Goal: Information Seeking & Learning: Learn about a topic

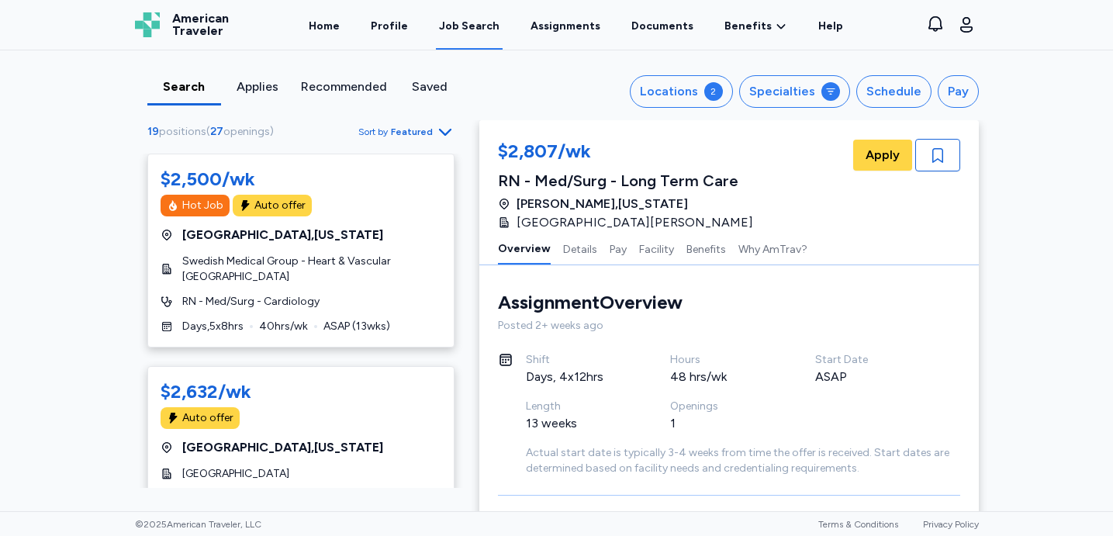
scroll to position [719, 0]
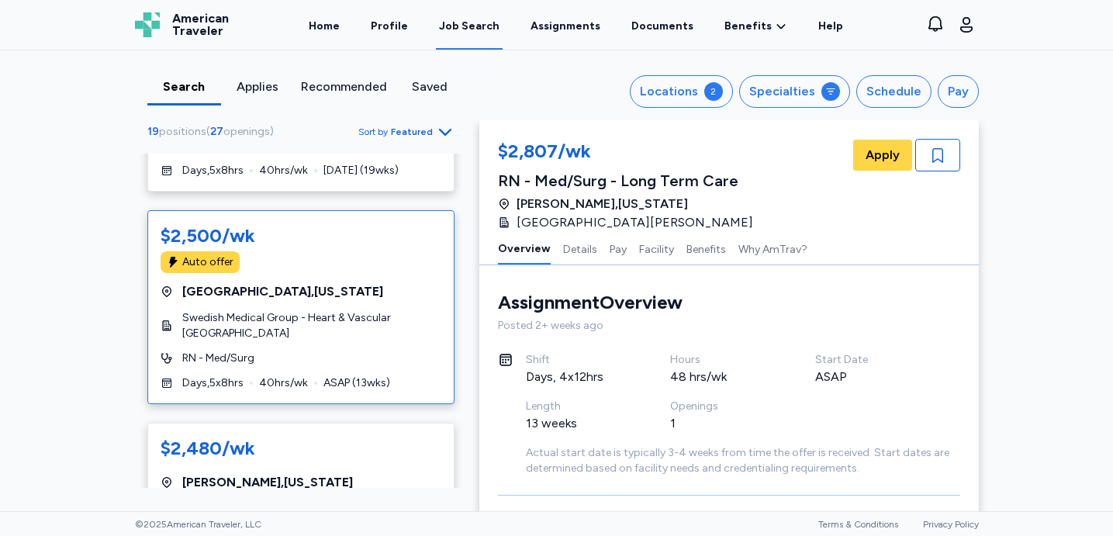
click at [255, 290] on span "[GEOGRAPHIC_DATA] , [US_STATE]" at bounding box center [282, 291] width 201 height 19
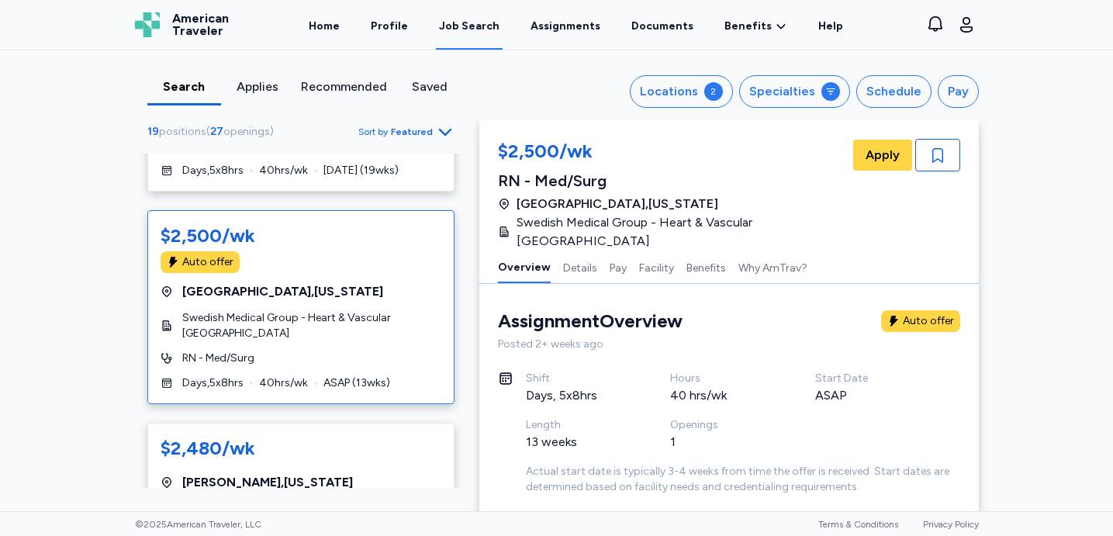
scroll to position [2, 0]
click at [227, 447] on div "$2,480/wk" at bounding box center [208, 448] width 95 height 25
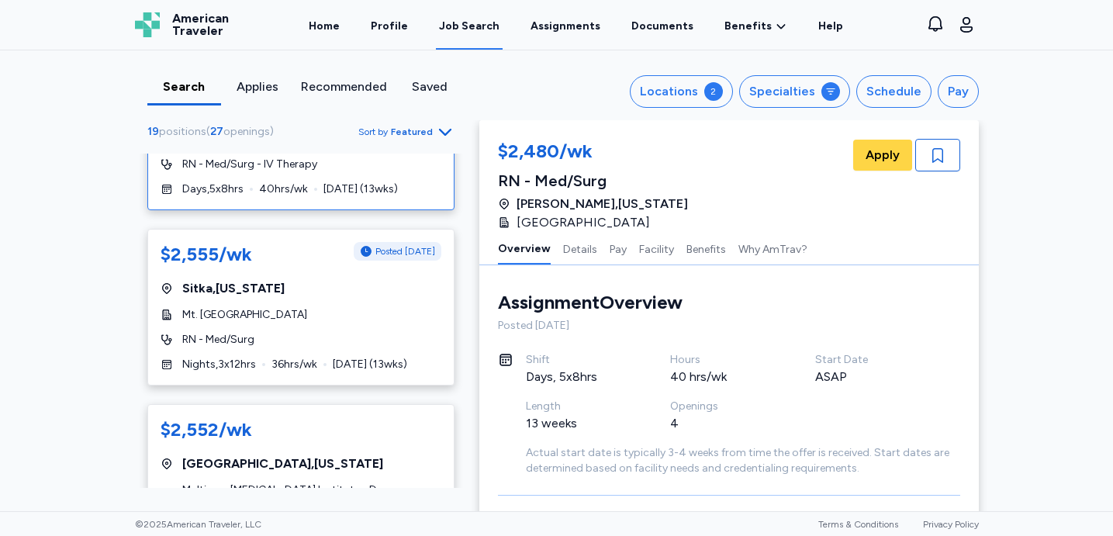
scroll to position [333, 0]
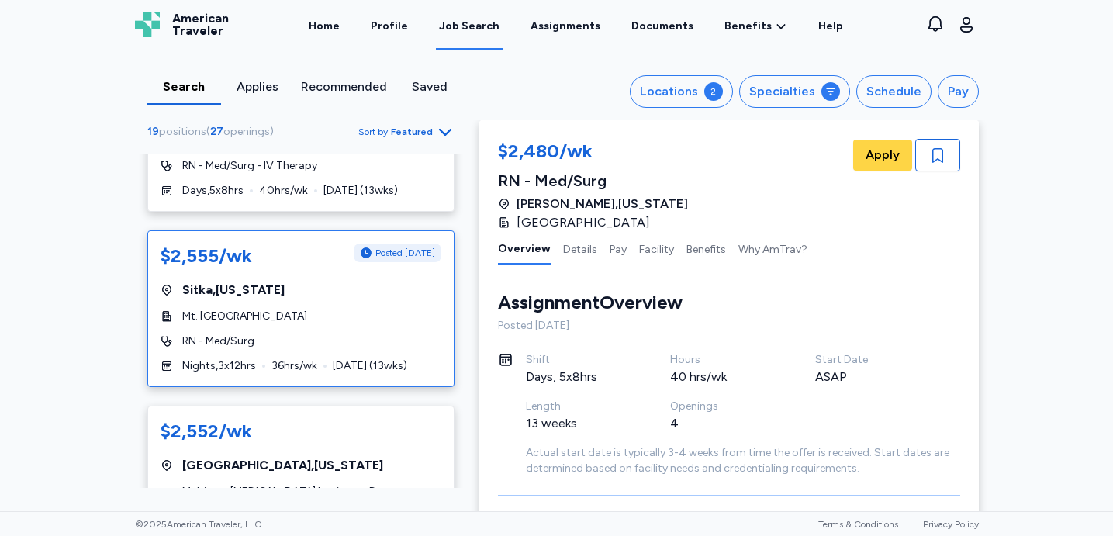
click at [240, 261] on div "$2,555/wk" at bounding box center [207, 256] width 92 height 25
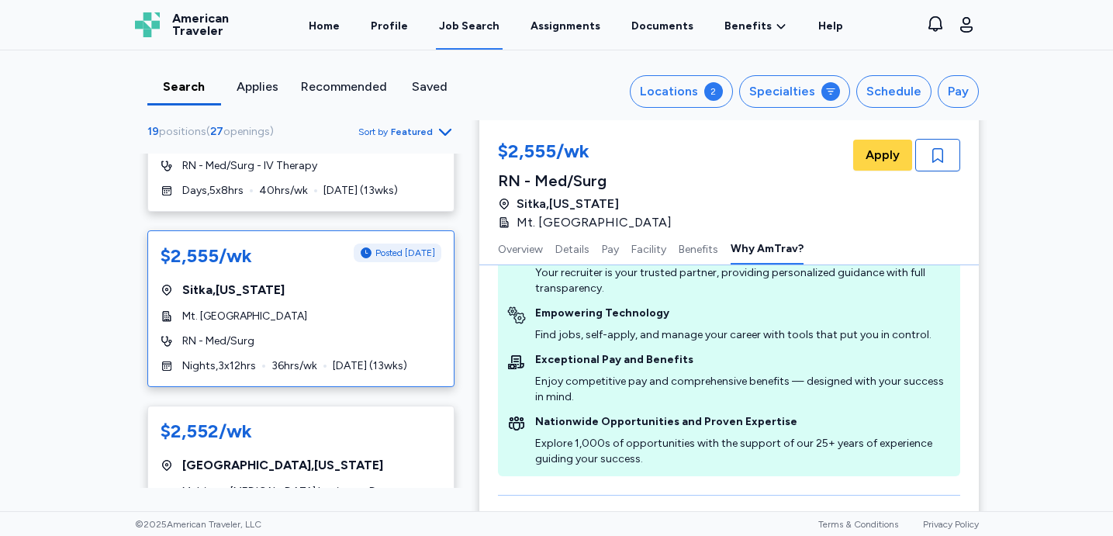
scroll to position [2390, 0]
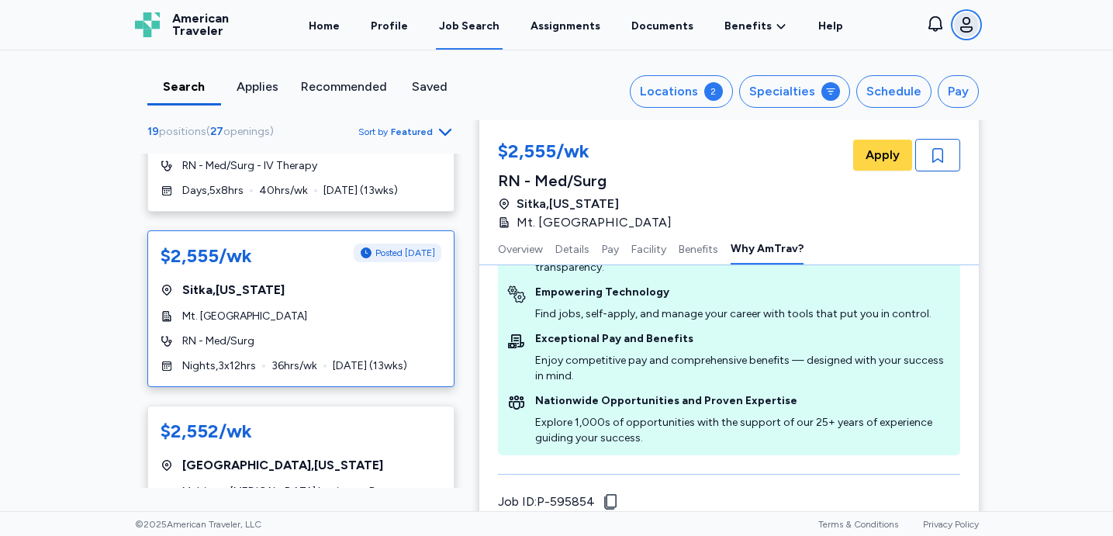
click at [961, 22] on icon "button" at bounding box center [966, 25] width 19 height 19
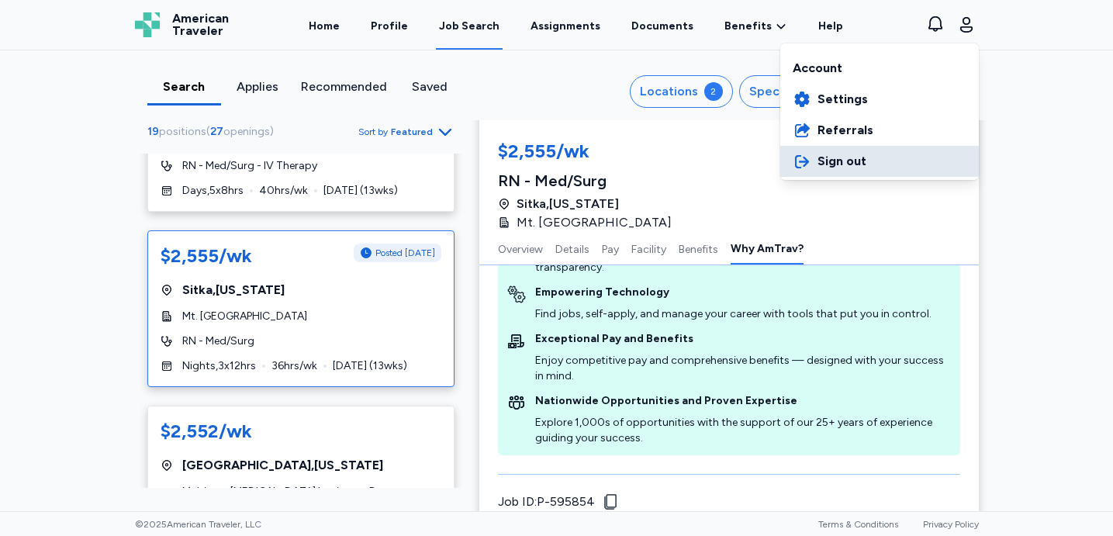
click at [850, 157] on span "Sign out" at bounding box center [842, 161] width 49 height 19
